Goal: Task Accomplishment & Management: Manage account settings

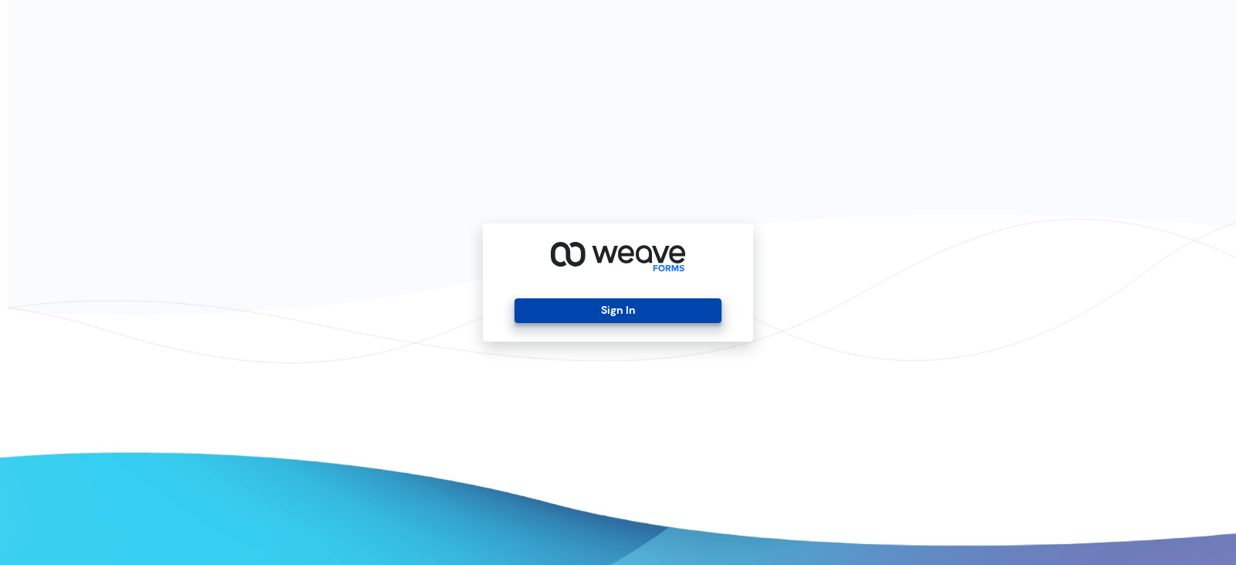
click at [616, 308] on button "Sign In" at bounding box center [618, 310] width 206 height 25
